Goal: Information Seeking & Learning: Learn about a topic

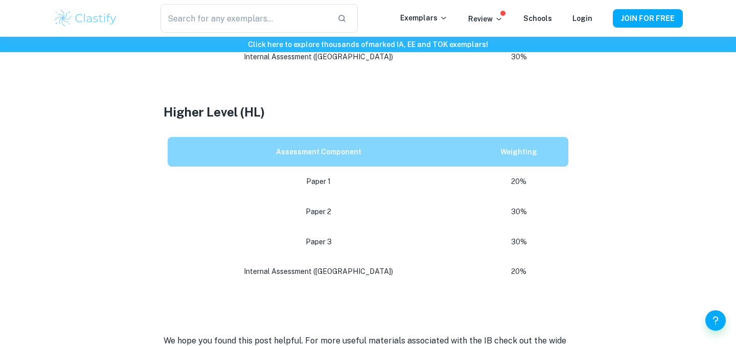
scroll to position [644, 0]
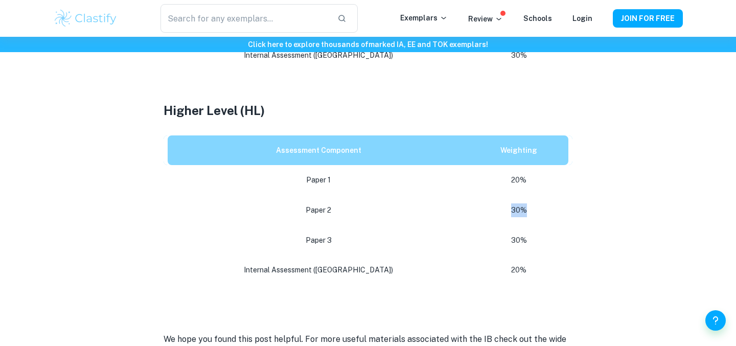
drag, startPoint x: 486, startPoint y: 212, endPoint x: 516, endPoint y: 212, distance: 29.1
click at [516, 212] on p "30%" at bounding box center [518, 210] width 83 height 14
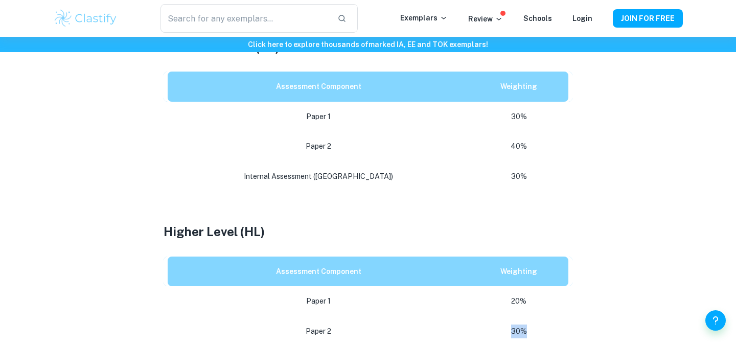
scroll to position [522, 0]
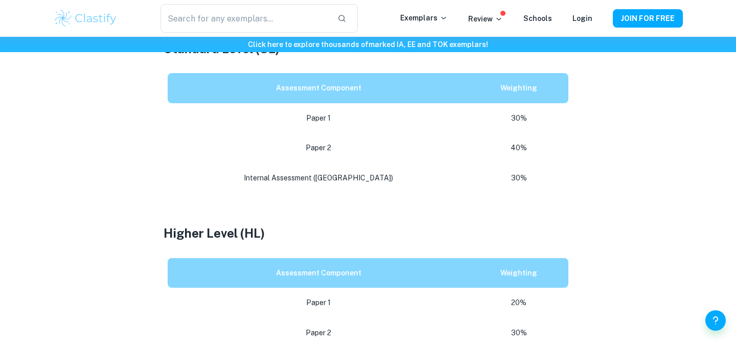
click at [516, 212] on p at bounding box center [368, 215] width 409 height 15
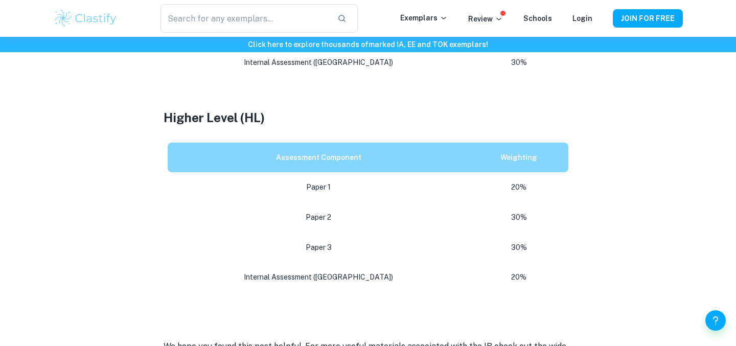
scroll to position [668, 0]
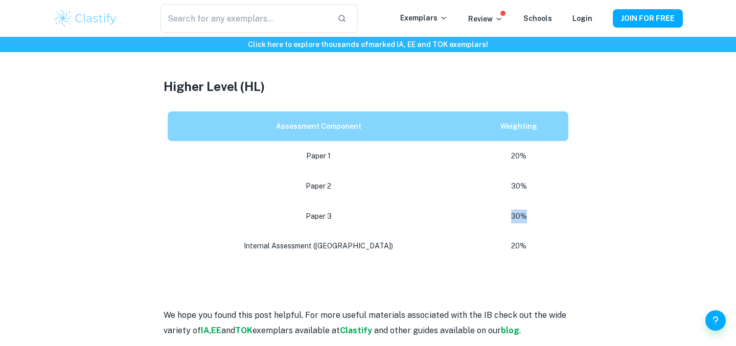
drag, startPoint x: 491, startPoint y: 216, endPoint x: 504, endPoint y: 216, distance: 13.8
click at [504, 216] on p "30%" at bounding box center [518, 217] width 83 height 14
drag, startPoint x: 492, startPoint y: 185, endPoint x: 532, endPoint y: 185, distance: 40.4
click at [532, 185] on p "30%" at bounding box center [518, 186] width 83 height 14
drag, startPoint x: 492, startPoint y: 157, endPoint x: 514, endPoint y: 157, distance: 21.5
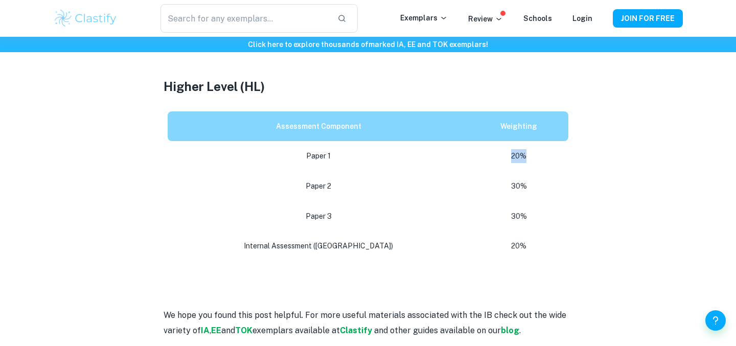
click at [514, 157] on p "20%" at bounding box center [518, 156] width 83 height 14
drag, startPoint x: 490, startPoint y: 244, endPoint x: 539, endPoint y: 243, distance: 49.6
click at [539, 243] on p "20%" at bounding box center [518, 246] width 83 height 14
drag, startPoint x: 492, startPoint y: 158, endPoint x: 504, endPoint y: 158, distance: 11.8
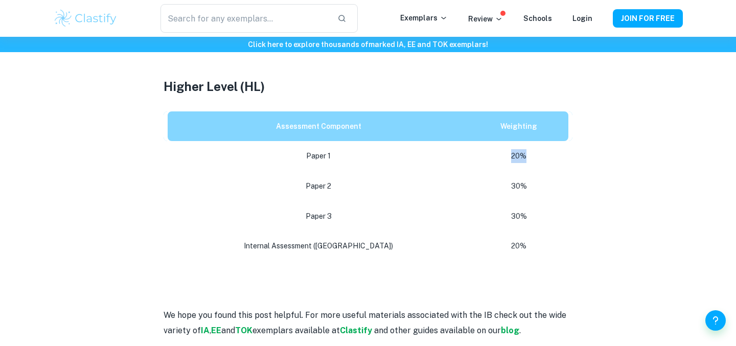
click at [504, 158] on p "20%" at bounding box center [518, 156] width 83 height 14
drag, startPoint x: 490, startPoint y: 188, endPoint x: 508, endPoint y: 188, distance: 18.4
click at [508, 188] on p "30%" at bounding box center [518, 186] width 83 height 14
drag, startPoint x: 474, startPoint y: 216, endPoint x: 526, endPoint y: 218, distance: 52.2
click at [526, 218] on p "30%" at bounding box center [518, 217] width 83 height 14
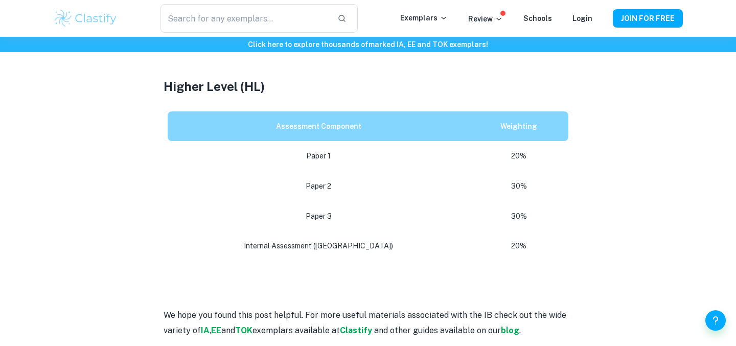
click at [222, 258] on td "Internal Assessment ([GEOGRAPHIC_DATA])" at bounding box center [317, 246] width 306 height 30
